Goal: Information Seeking & Learning: Learn about a topic

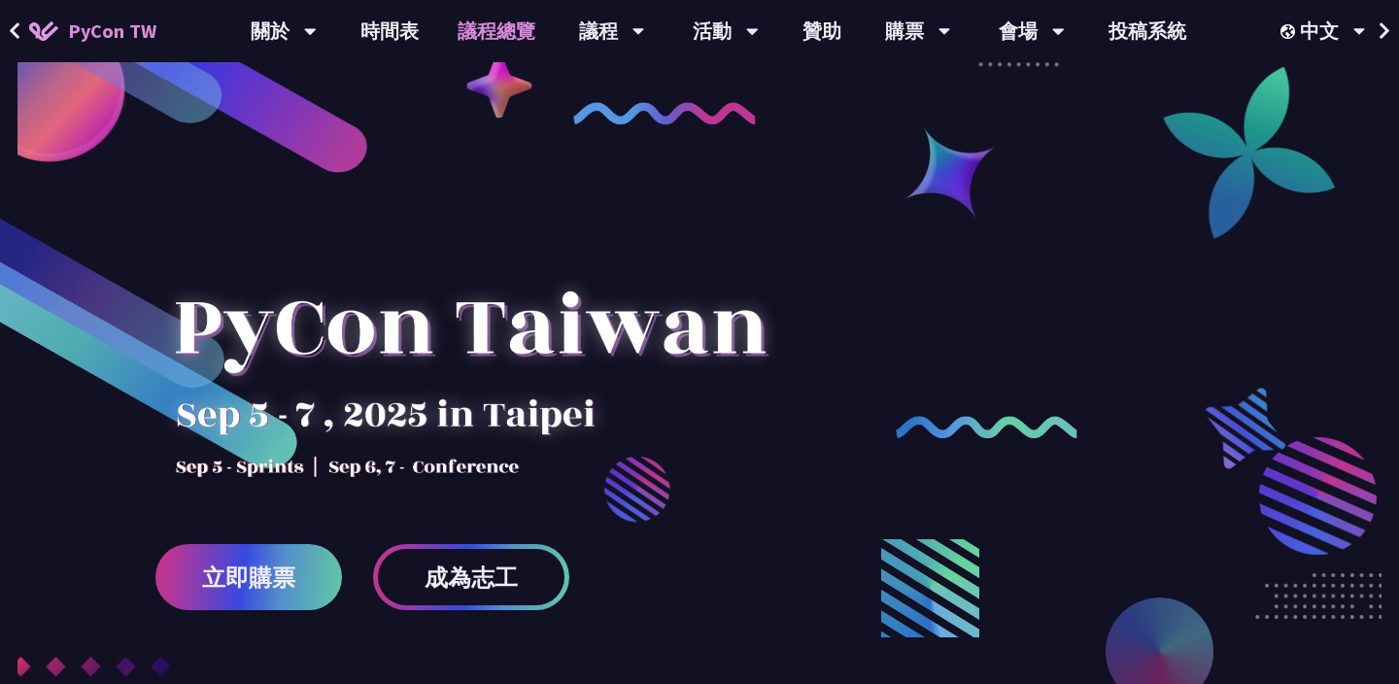
click at [496, 35] on link "議程總覽" at bounding box center [496, 31] width 117 height 62
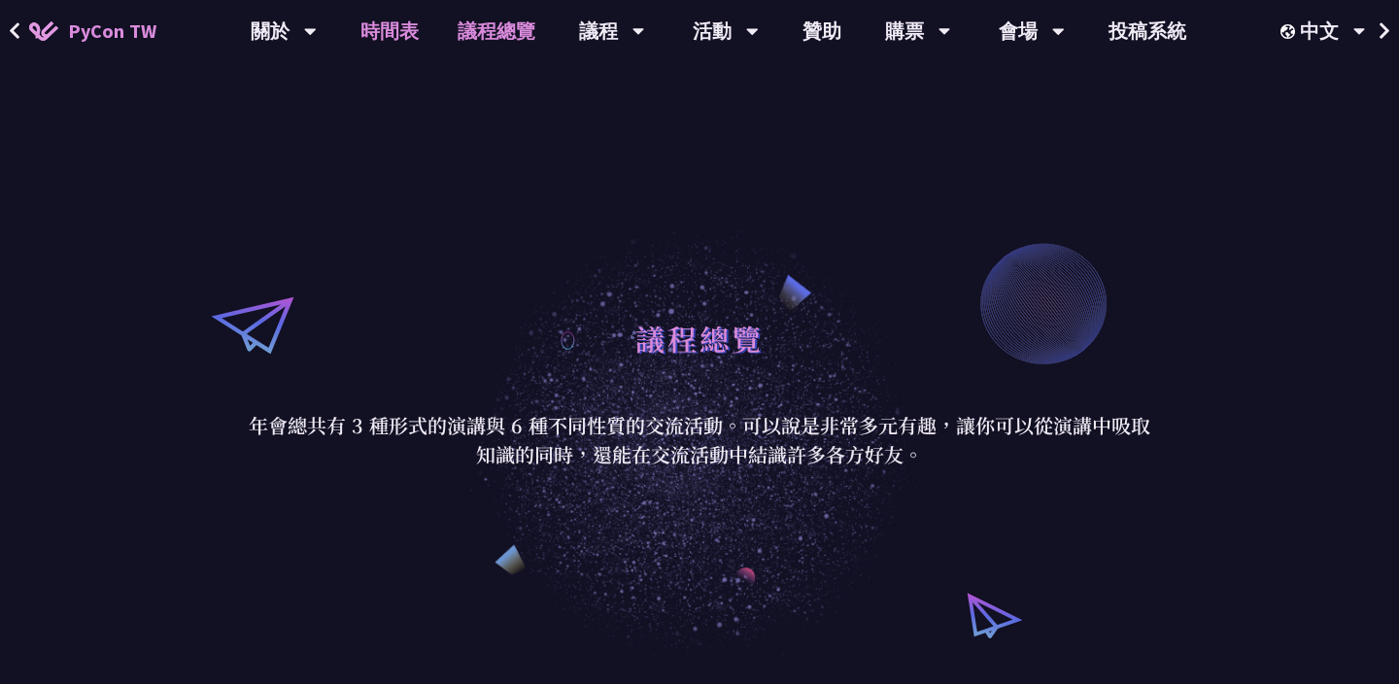
click at [393, 25] on link "時間表" at bounding box center [389, 31] width 97 height 62
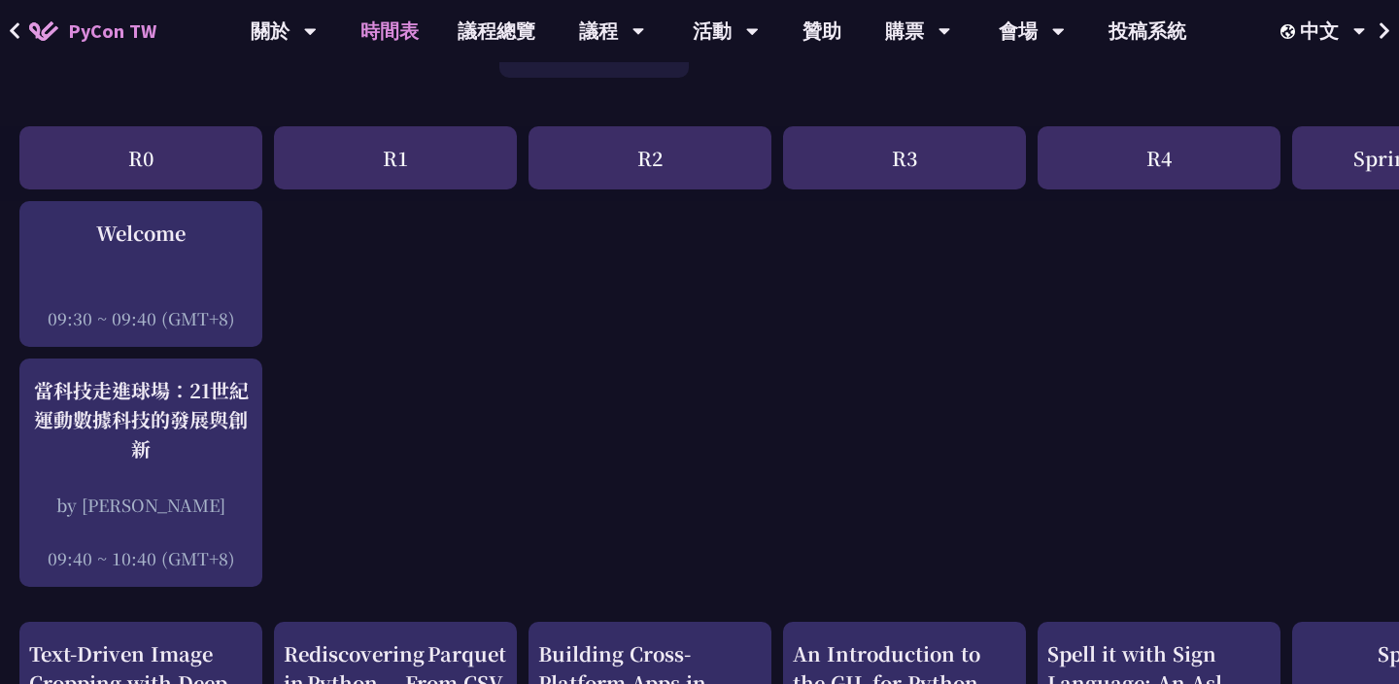
scroll to position [149, 0]
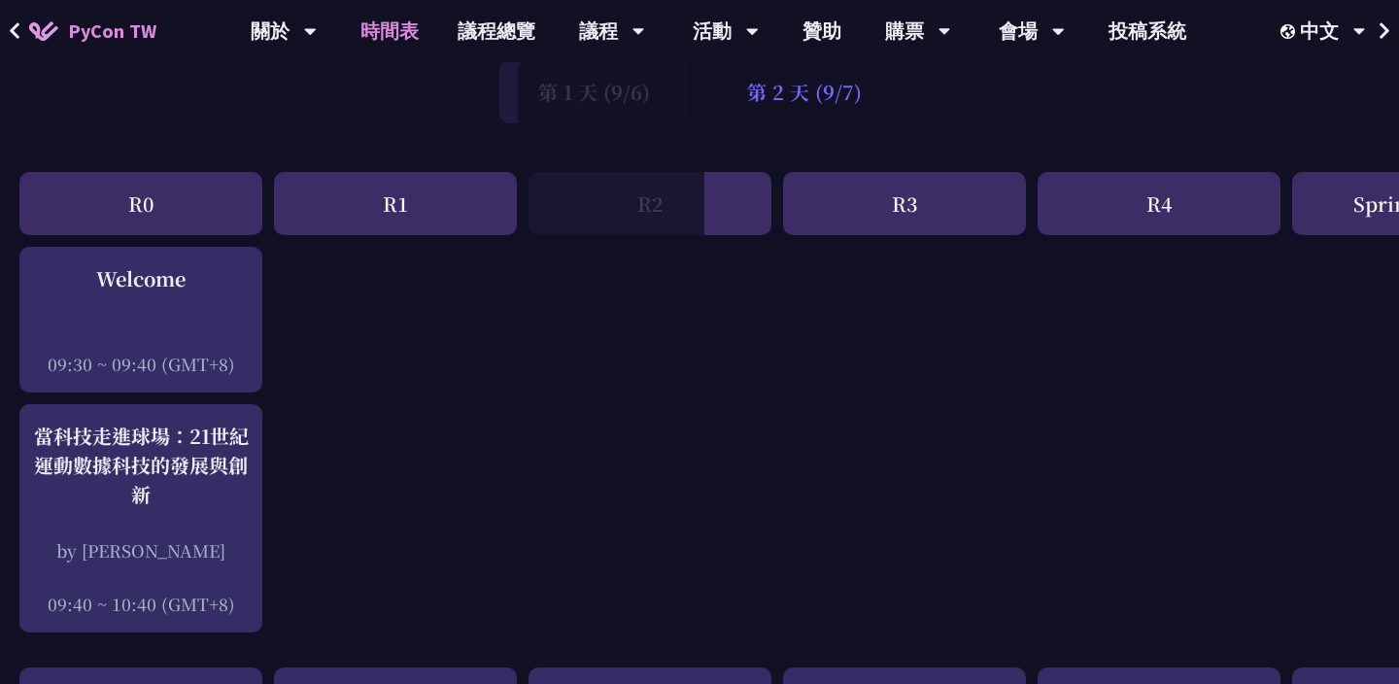
click at [807, 97] on div "第 2 天 (9/7)" at bounding box center [804, 91] width 192 height 63
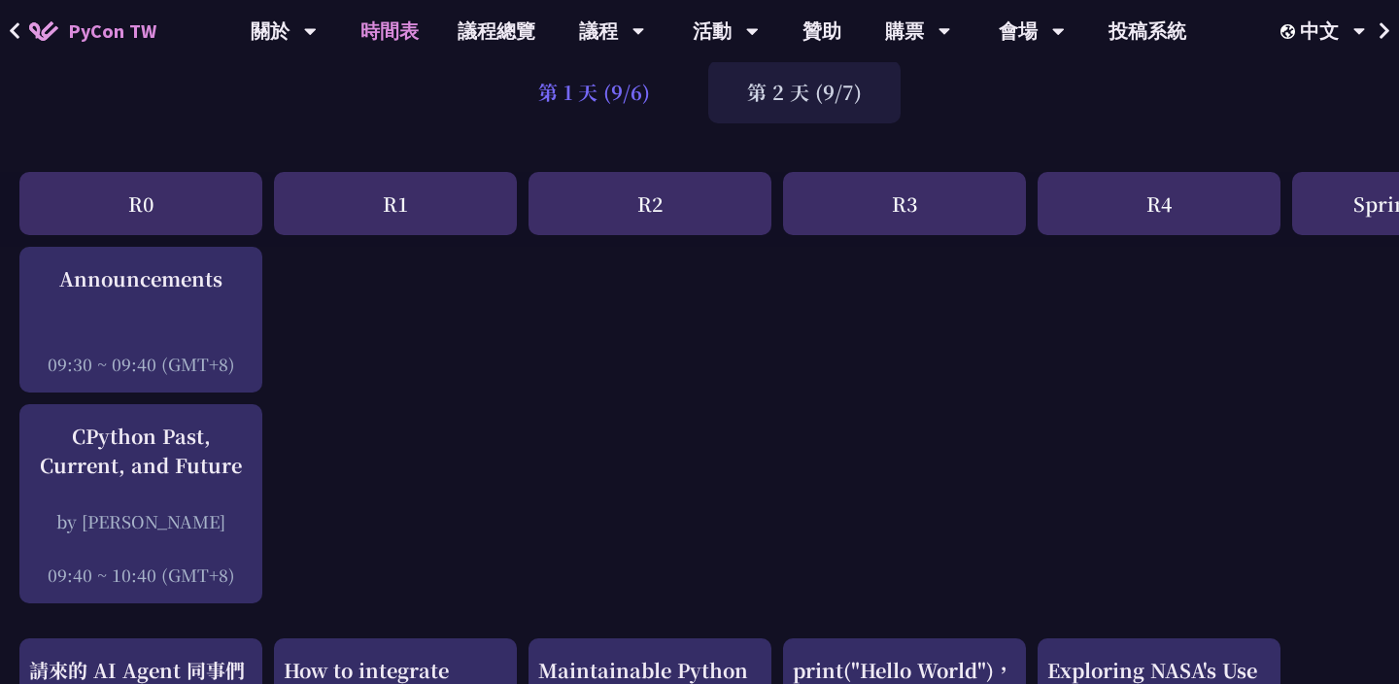
click at [660, 94] on div "第 1 天 (9/6)" at bounding box center [593, 91] width 189 height 63
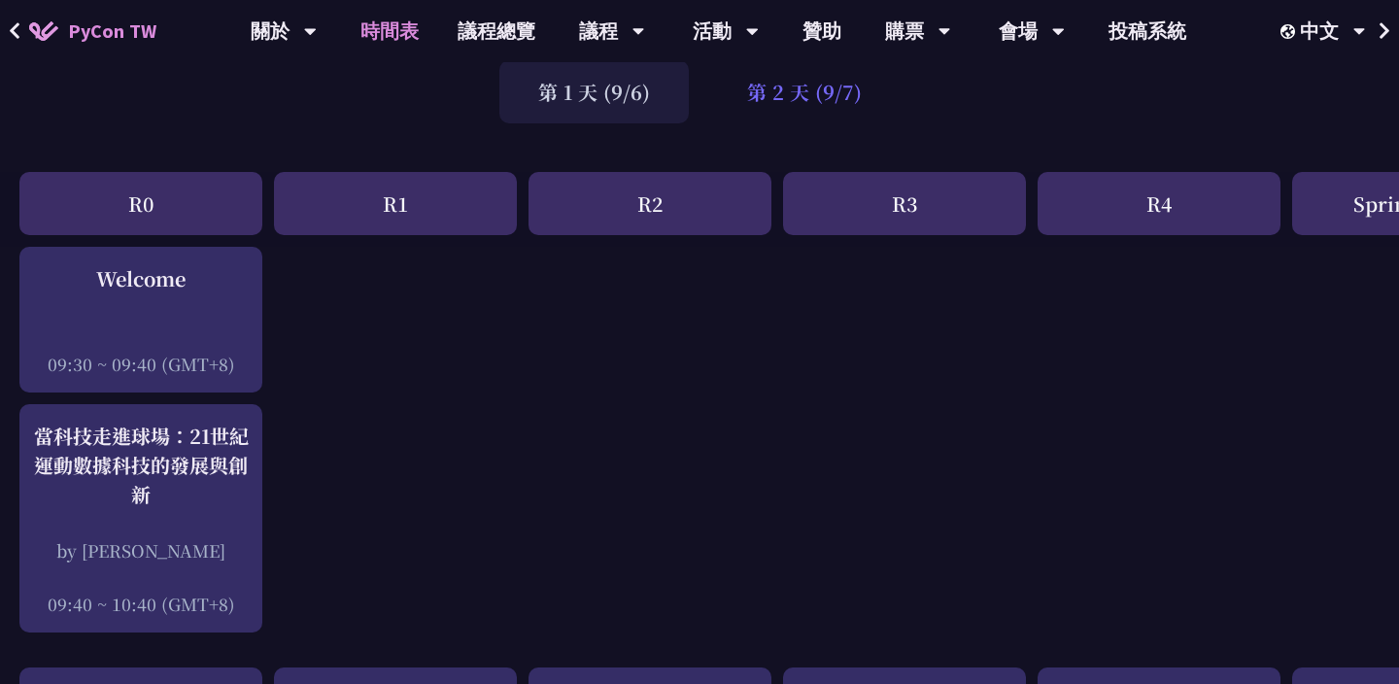
click at [833, 114] on div "第 2 天 (9/7)" at bounding box center [804, 91] width 192 height 63
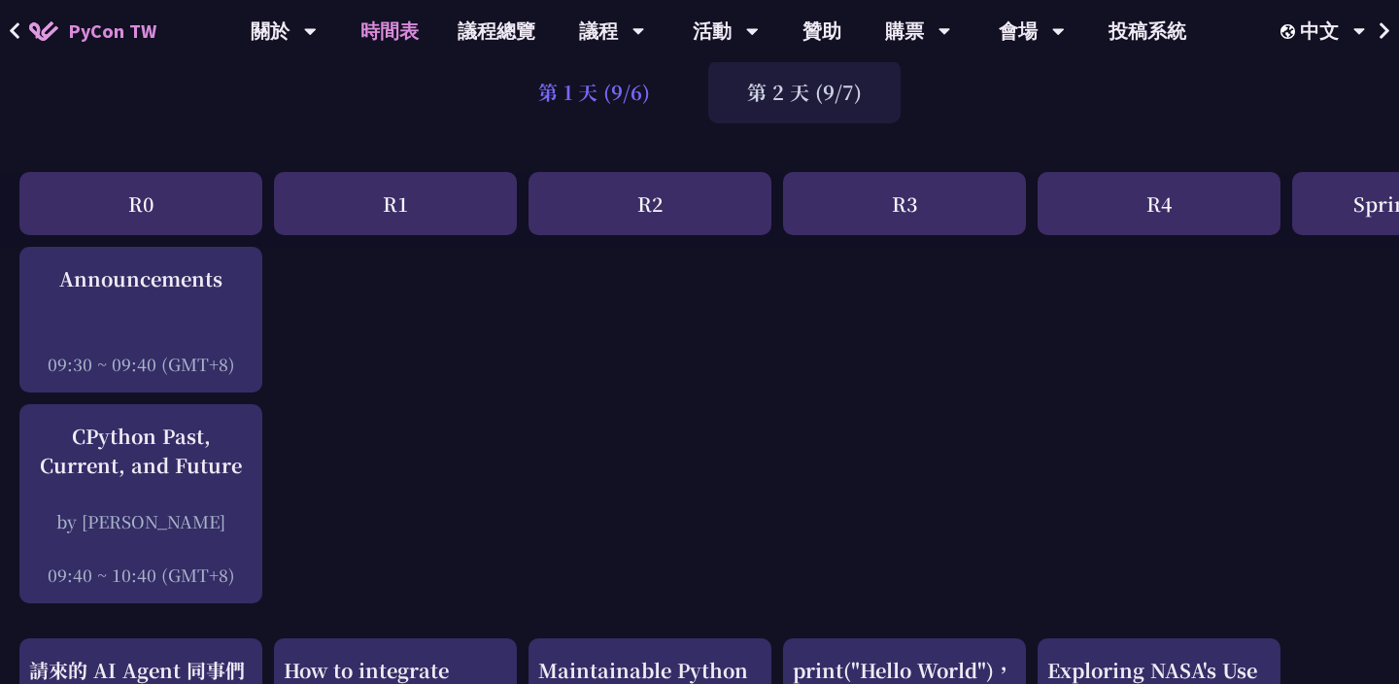
click at [634, 103] on div "第 1 天 (9/6)" at bounding box center [593, 91] width 189 height 63
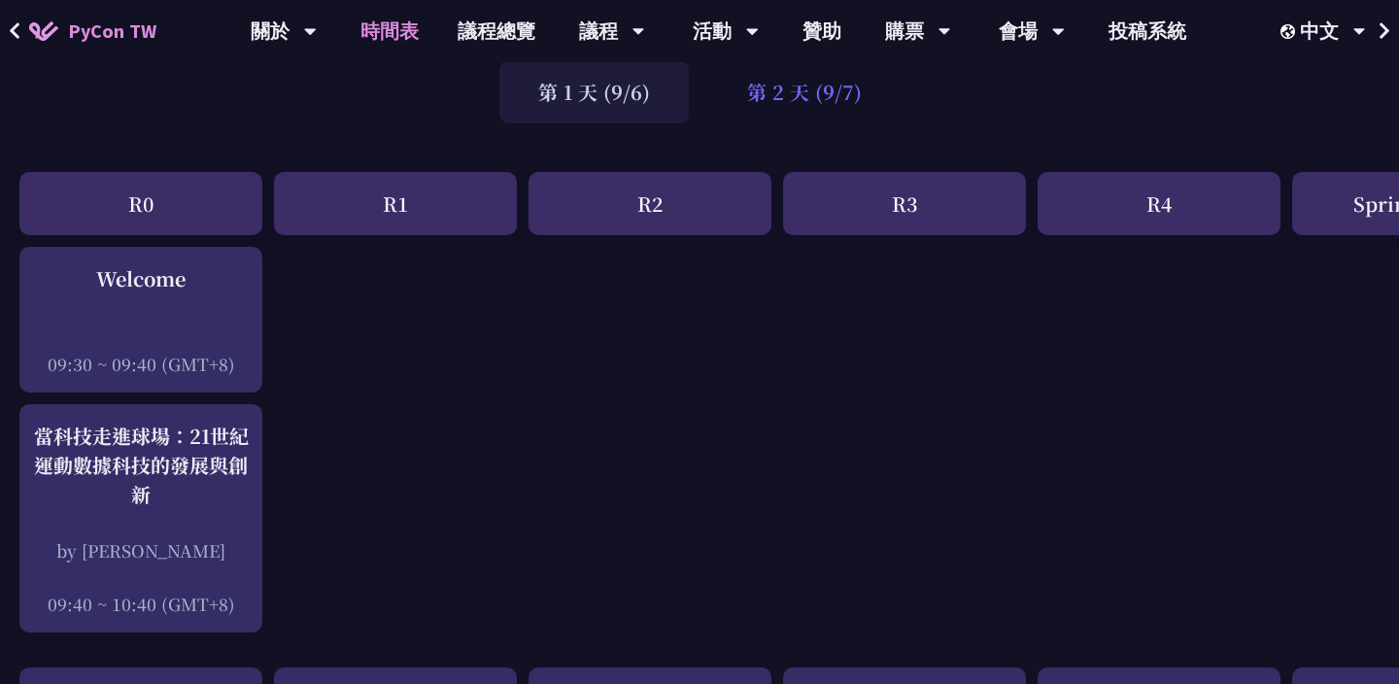
click at [851, 102] on div "第 2 天 (9/7)" at bounding box center [804, 91] width 192 height 63
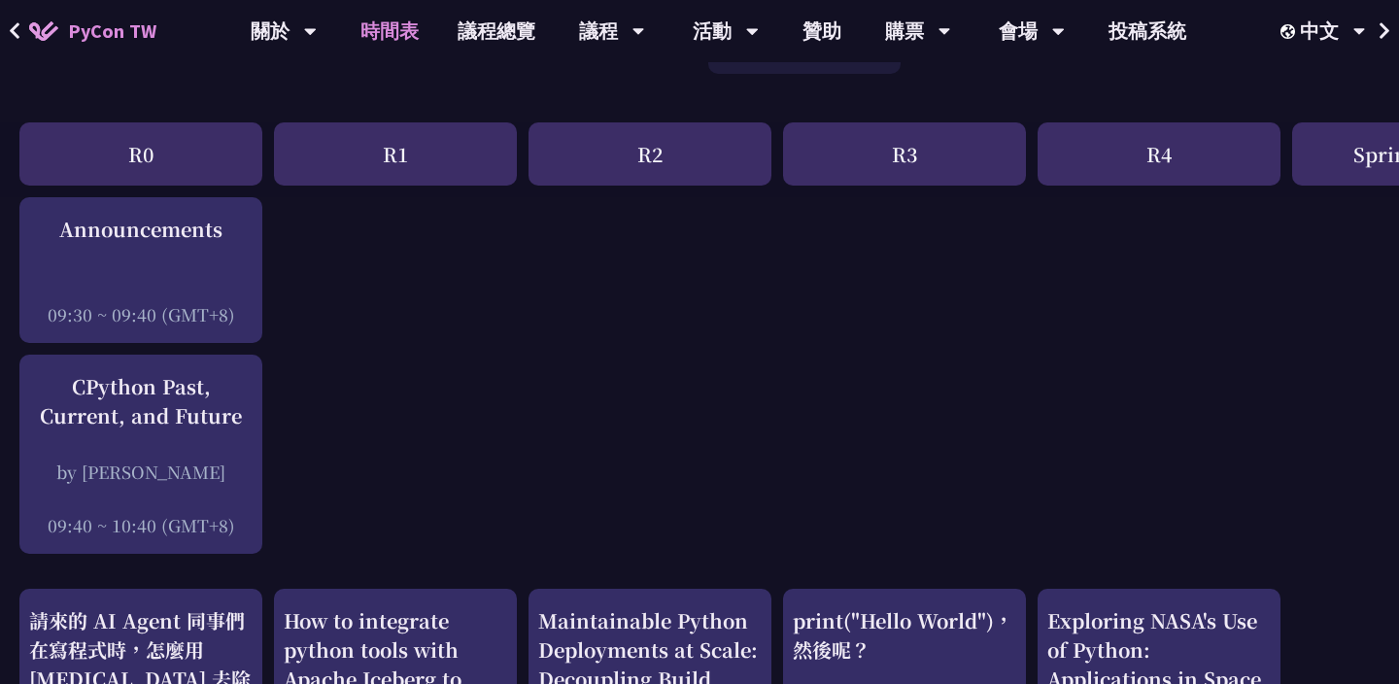
scroll to position [0, 0]
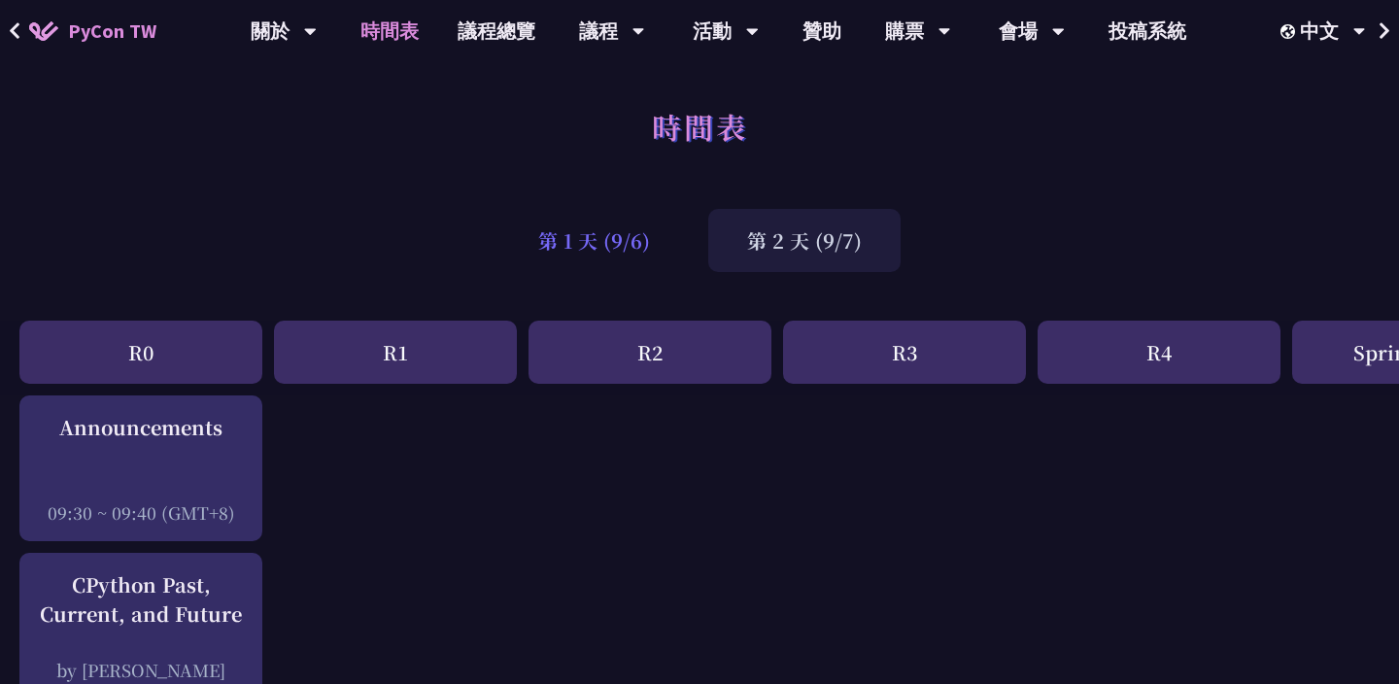
click at [602, 231] on div "第 1 天 (9/6)" at bounding box center [593, 240] width 189 height 63
